Goal: Transaction & Acquisition: Download file/media

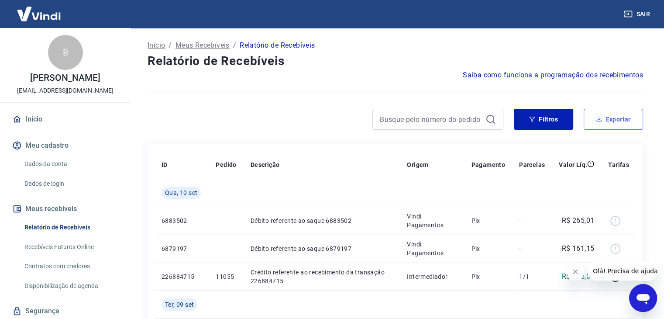
click at [610, 120] on button "Exportar" at bounding box center [613, 119] width 59 height 21
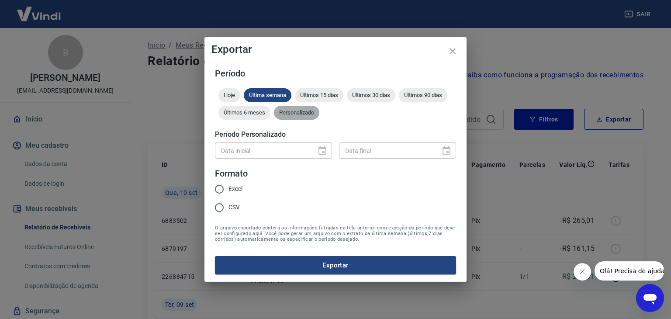
click at [303, 111] on span "Personalizado" at bounding box center [296, 112] width 45 height 7
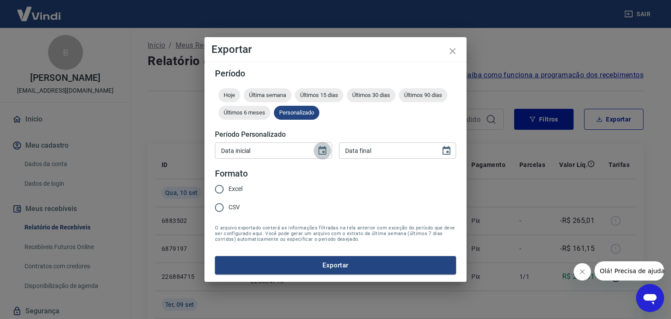
click at [328, 152] on button "Choose date" at bounding box center [322, 150] width 17 height 17
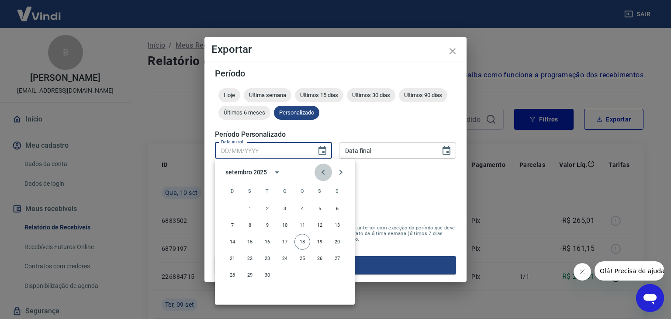
click at [323, 173] on icon "Previous month" at bounding box center [322, 171] width 3 height 5
click at [323, 172] on icon "Previous month" at bounding box center [322, 171] width 3 height 5
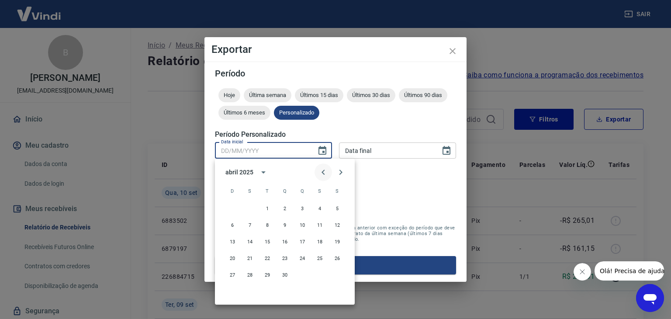
click at [323, 172] on icon "Previous month" at bounding box center [322, 171] width 3 height 5
click at [283, 210] on button "1" at bounding box center [285, 208] width 16 height 16
type input "01/01/2025"
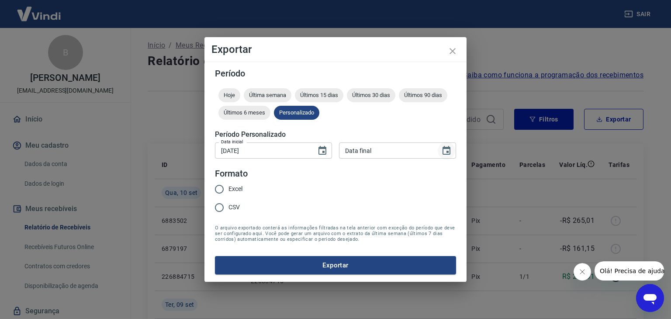
click at [442, 150] on icon "Choose date" at bounding box center [446, 150] width 8 height 9
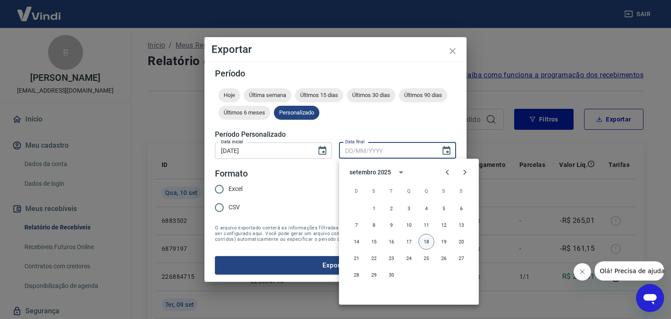
click at [426, 238] on button "18" at bounding box center [426, 242] width 16 height 16
type input "18/09/2025"
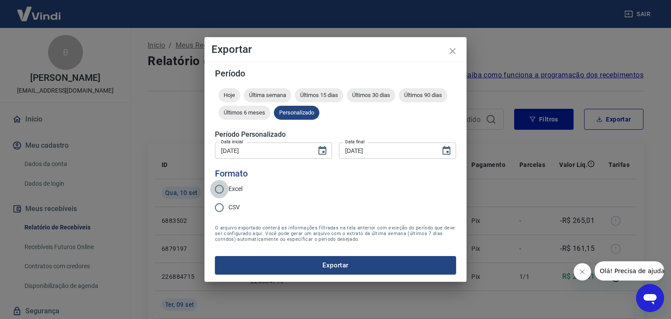
click at [221, 192] on input "Excel" at bounding box center [219, 189] width 18 height 18
radio input "true"
click at [337, 266] on button "Exportar" at bounding box center [335, 265] width 241 height 18
